Goal: Check status

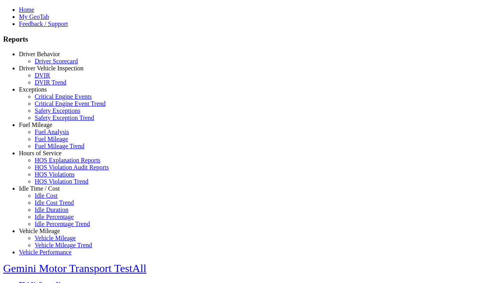
click at [45, 93] on link "Exceptions" at bounding box center [33, 89] width 28 height 7
click at [51, 100] on link "Critical Engine Events" at bounding box center [63, 96] width 57 height 7
type input "*********"
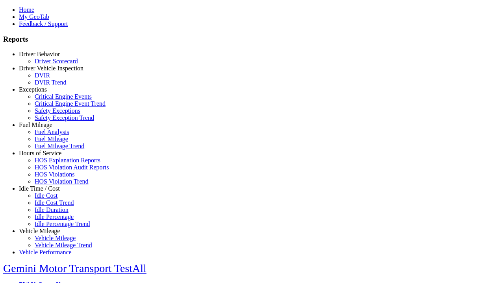
type input "**********"
